Goal: Share content: Share content

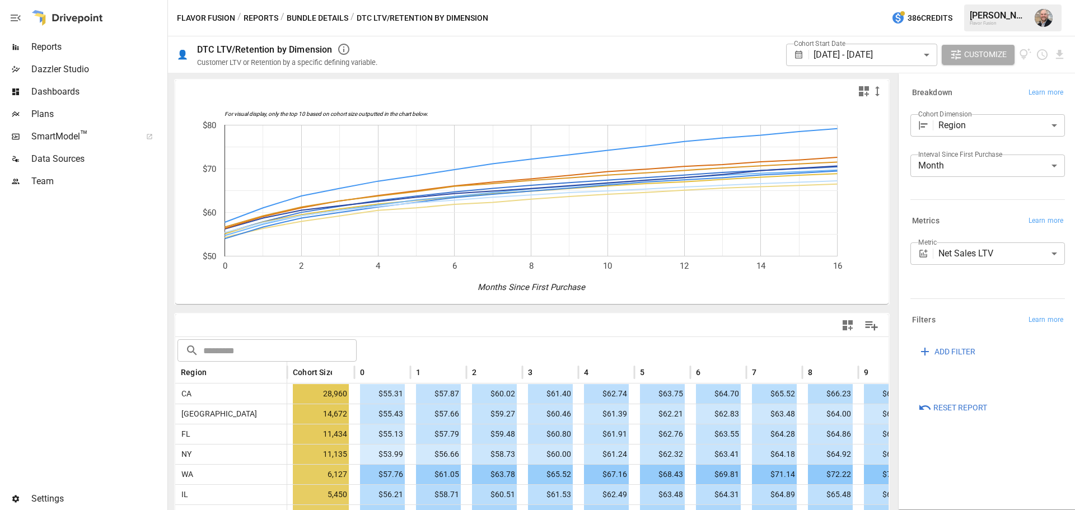
click at [316, 15] on button "Bundle Details" at bounding box center [318, 18] width 62 height 14
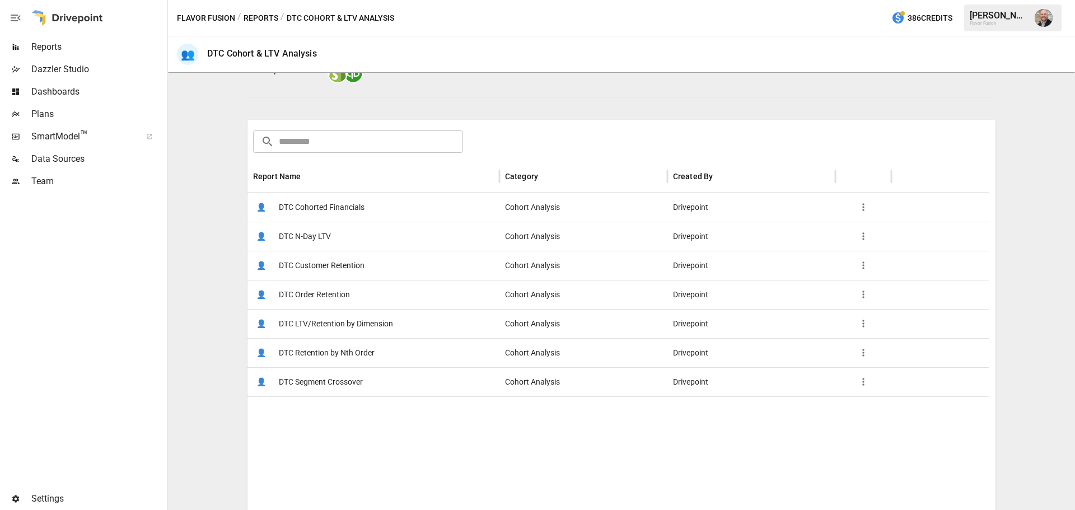
scroll to position [168, 0]
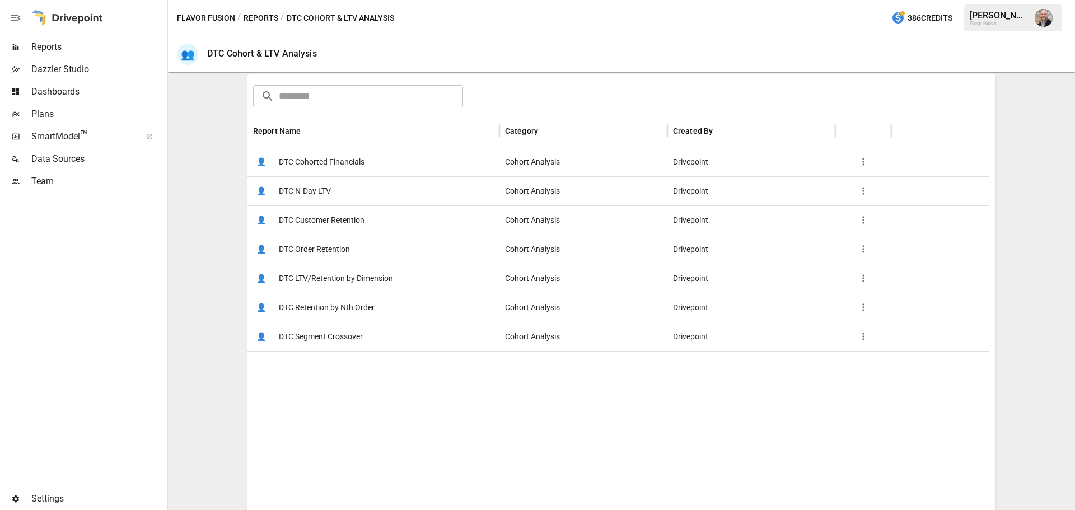
click at [387, 149] on div "👤 DTC Cohorted Financials" at bounding box center [374, 161] width 252 height 29
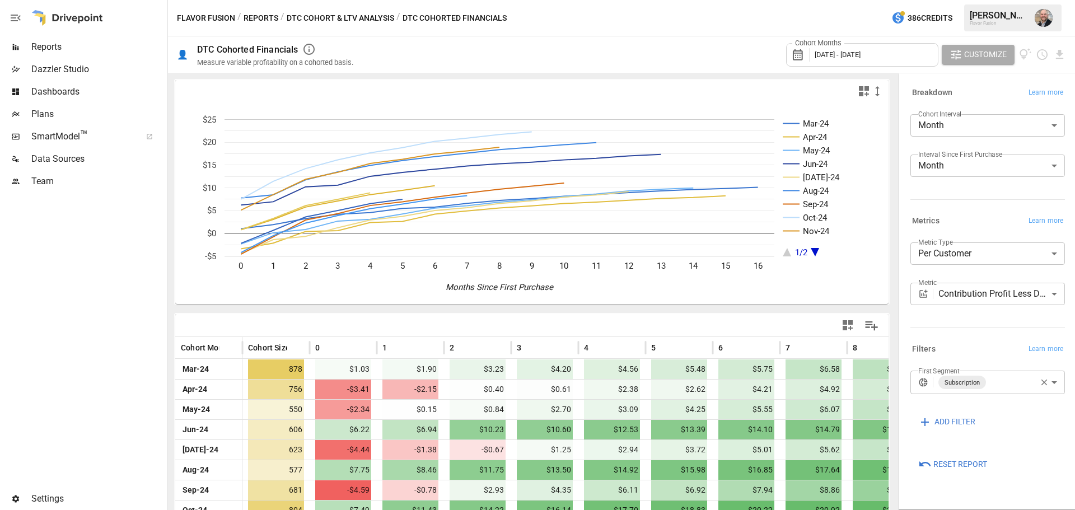
click at [765, 278] on div "**********" at bounding box center [985, 291] width 159 height 27
click at [765, 0] on body "Reports Dazzler Studio Dashboards Plans SmartModel ™ Data Sources Team Settings…" at bounding box center [537, 0] width 1075 height 0
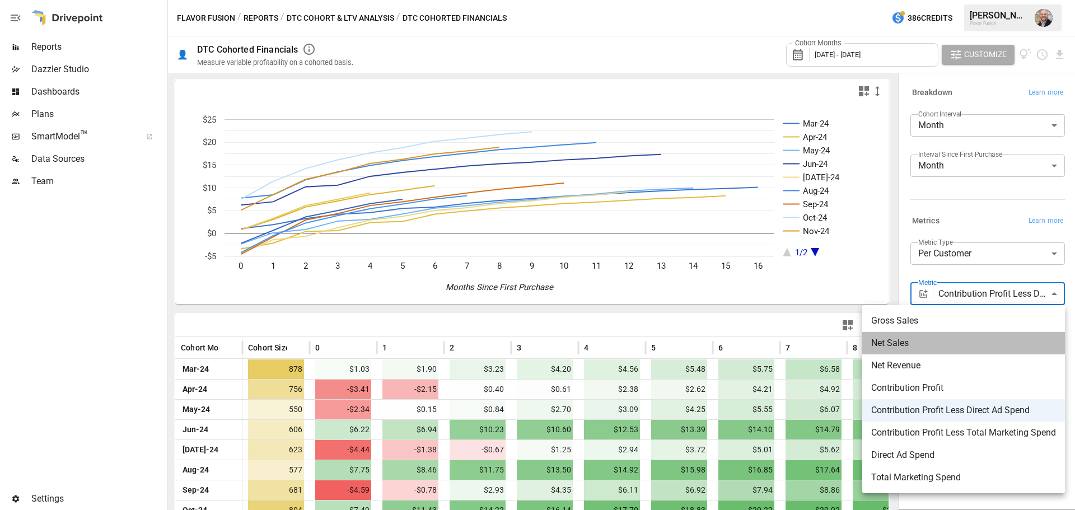
click at [765, 335] on li "Net Sales" at bounding box center [964, 343] width 203 height 22
type input "*********"
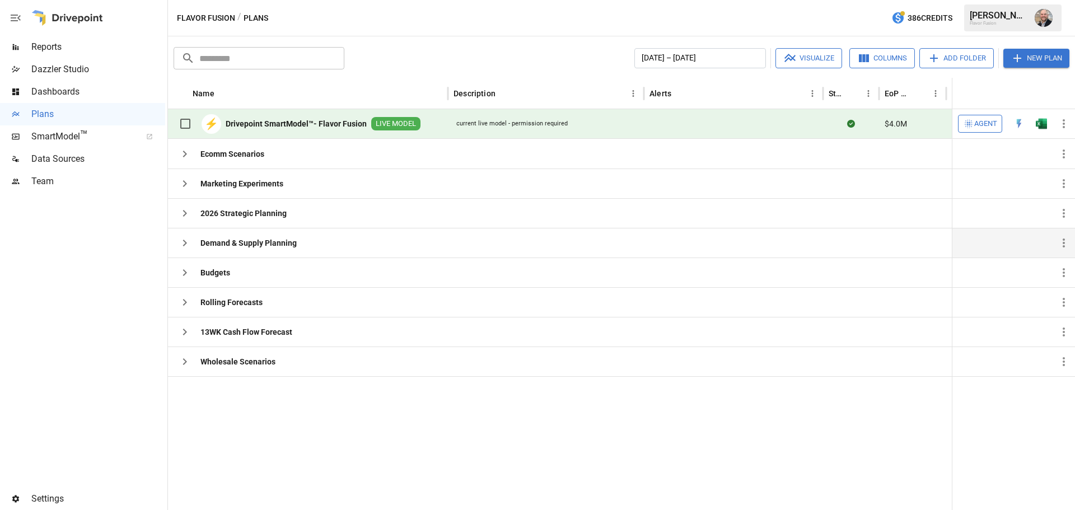
click at [184, 238] on icon "button" at bounding box center [184, 242] width 13 height 13
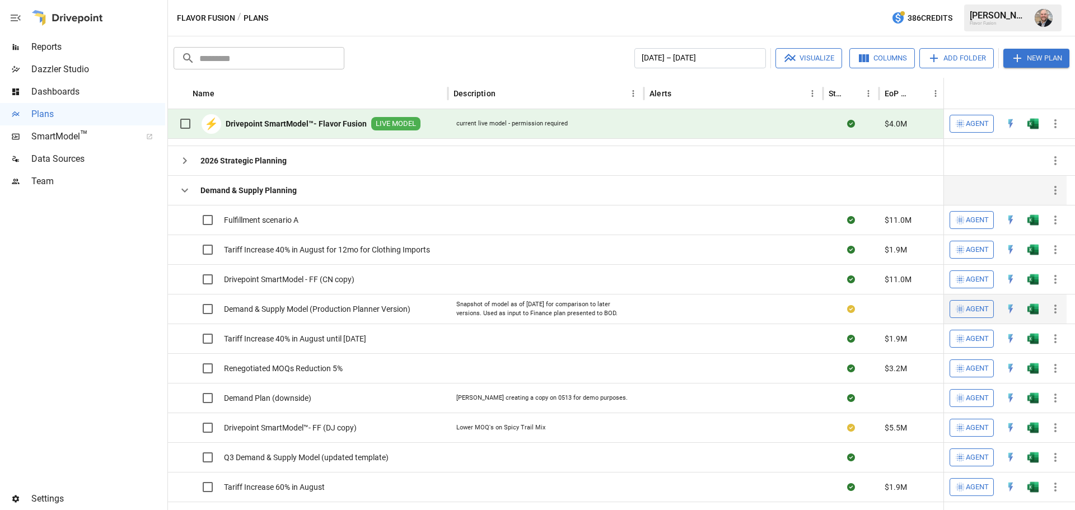
scroll to position [94, 0]
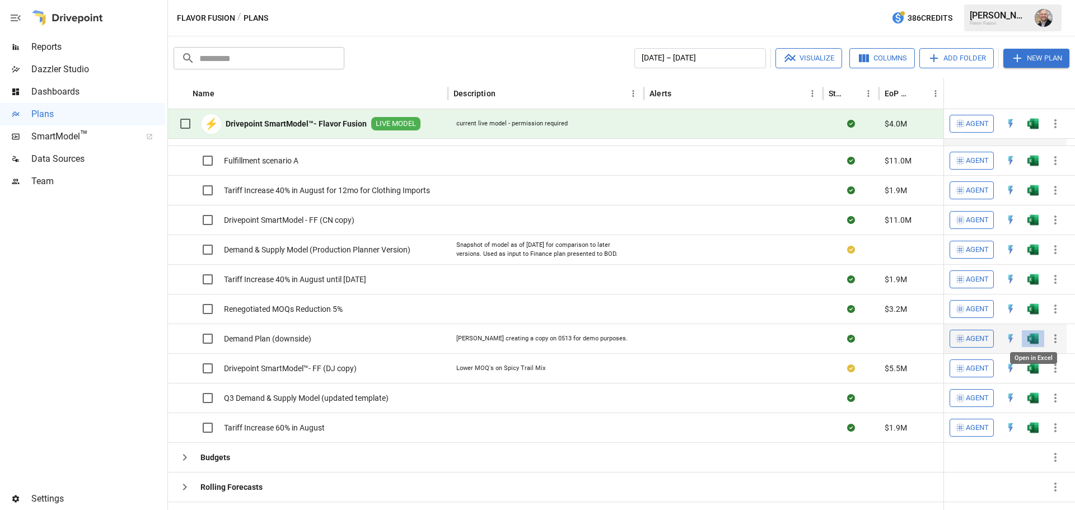
click at [1036, 166] on img "Open in Excel" at bounding box center [1033, 160] width 11 height 11
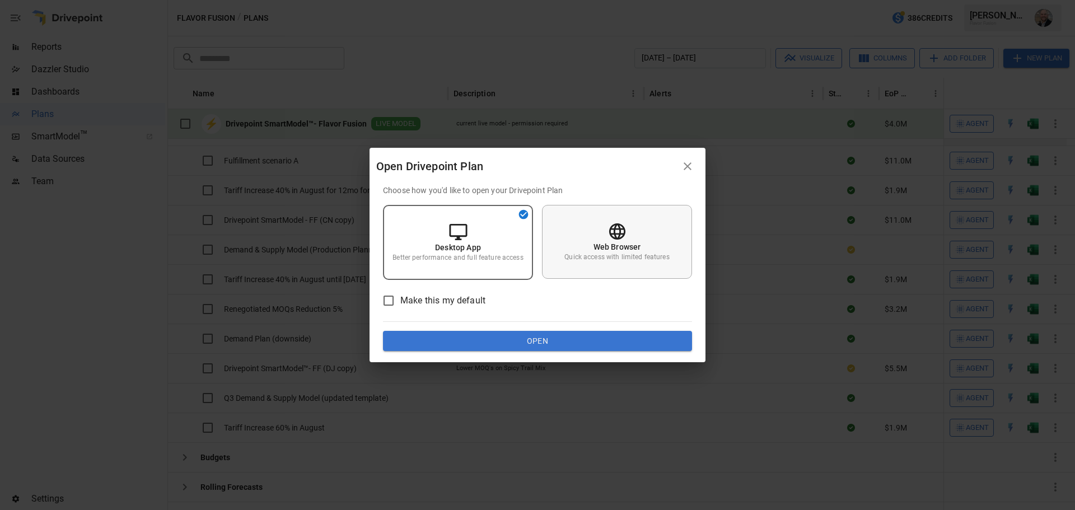
click at [637, 228] on div "Web Browser Quick access with limited features" at bounding box center [617, 242] width 150 height 74
click at [547, 337] on button "Open" at bounding box center [537, 341] width 309 height 20
